Goal: Check status: Check status

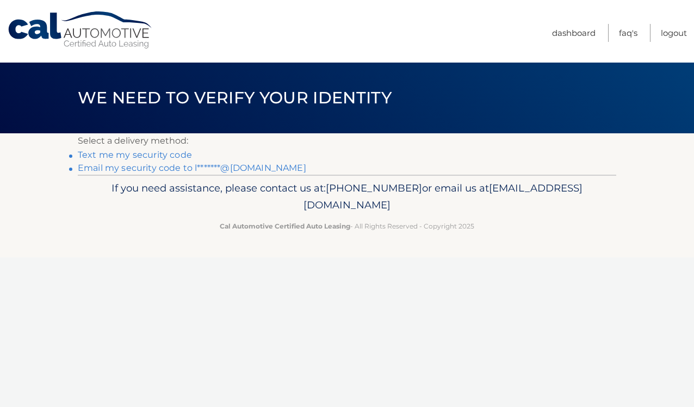
click at [145, 155] on link "Text me my security code" at bounding box center [135, 154] width 114 height 10
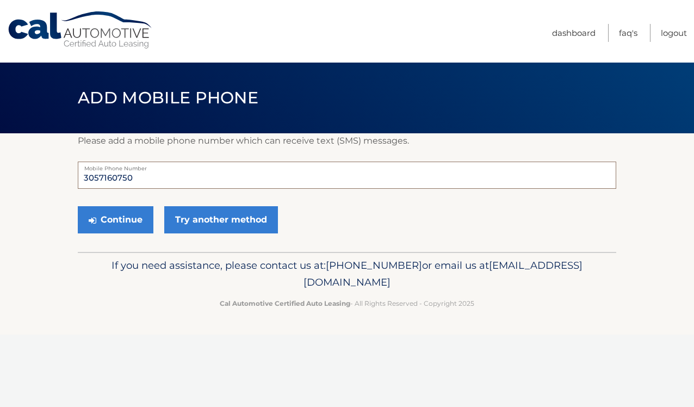
click at [147, 177] on input "3057160750" at bounding box center [347, 174] width 538 height 27
drag, startPoint x: 147, startPoint y: 177, endPoint x: 54, endPoint y: 174, distance: 93.5
click at [54, 174] on section "Please add a mobile phone number which can receive text (SMS) messages. 3057160…" at bounding box center [347, 192] width 694 height 118
type input "4"
type input "7862811355"
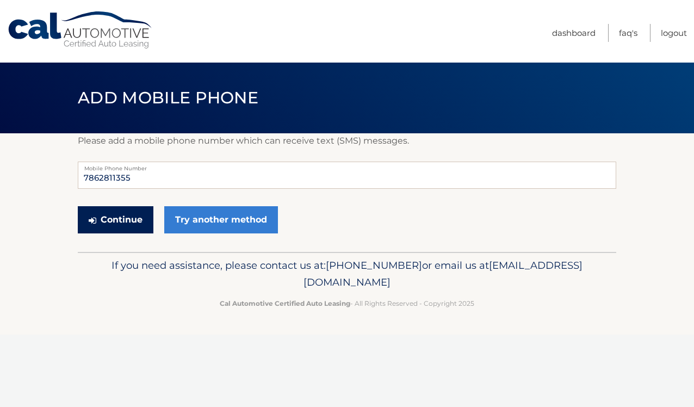
click at [118, 220] on button "Continue" at bounding box center [116, 219] width 76 height 27
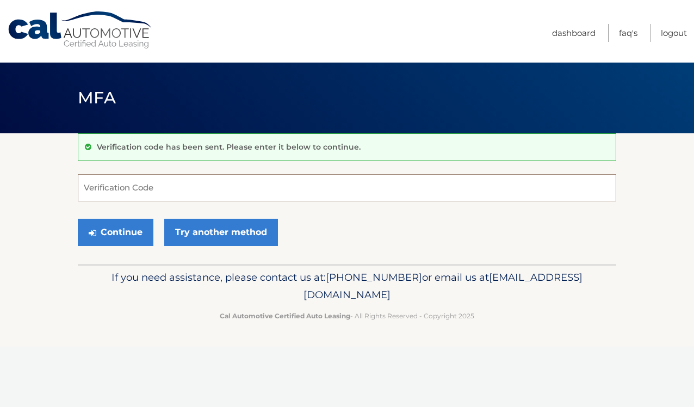
click at [196, 186] on input "Verification Code" at bounding box center [347, 187] width 538 height 27
type input "663757"
click at [129, 239] on button "Continue" at bounding box center [116, 231] width 76 height 27
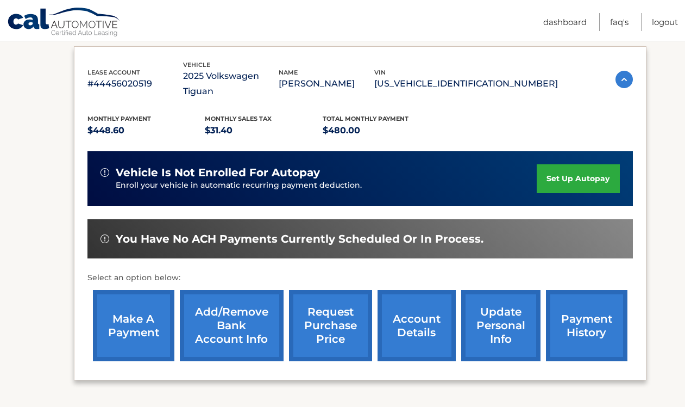
scroll to position [180, 0]
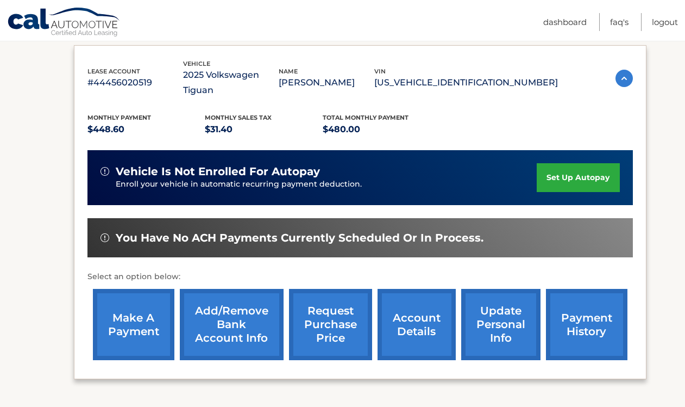
click at [578, 314] on link "payment history" at bounding box center [587, 324] width 82 height 71
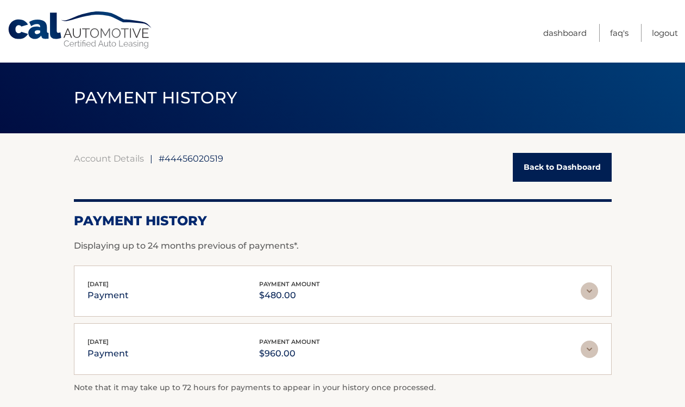
click at [588, 292] on img at bounding box center [589, 290] width 17 height 17
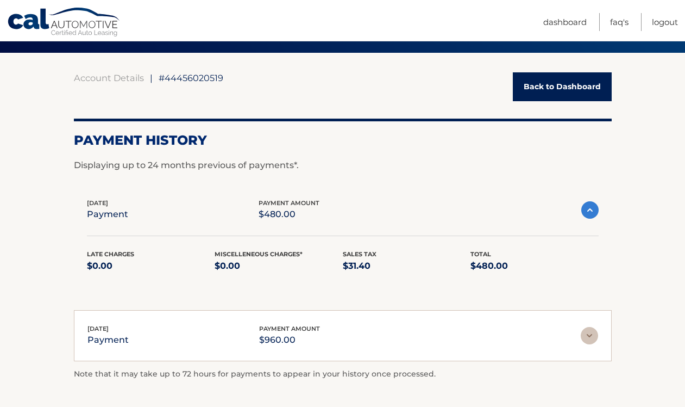
scroll to position [91, 0]
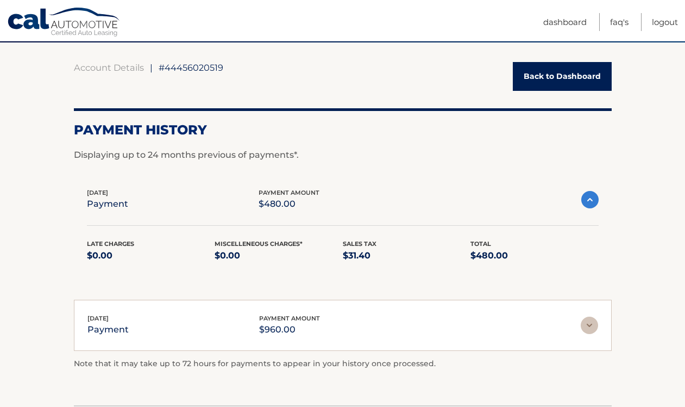
click at [647, 303] on section "Account Details | #44456020519 Back to Dashboard Payment History Displaying up …" at bounding box center [342, 223] width 685 height 363
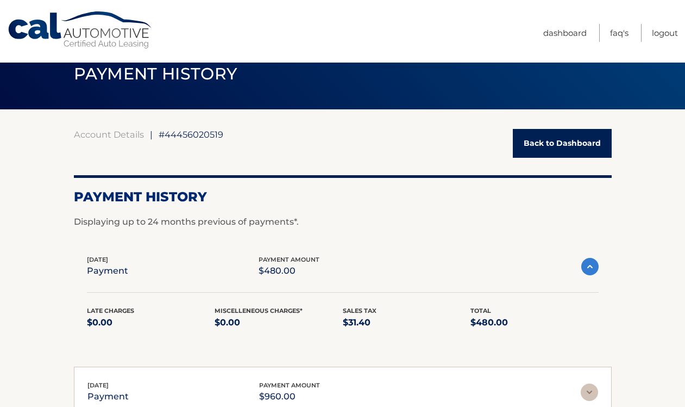
scroll to position [18, 0]
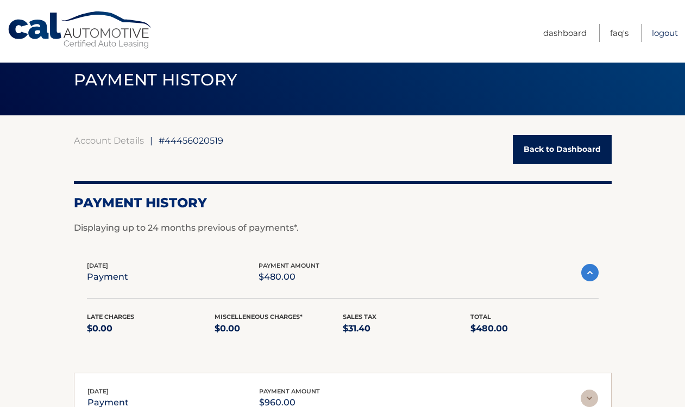
click at [667, 32] on link "Logout" at bounding box center [665, 33] width 26 height 18
